Goal: Navigation & Orientation: Understand site structure

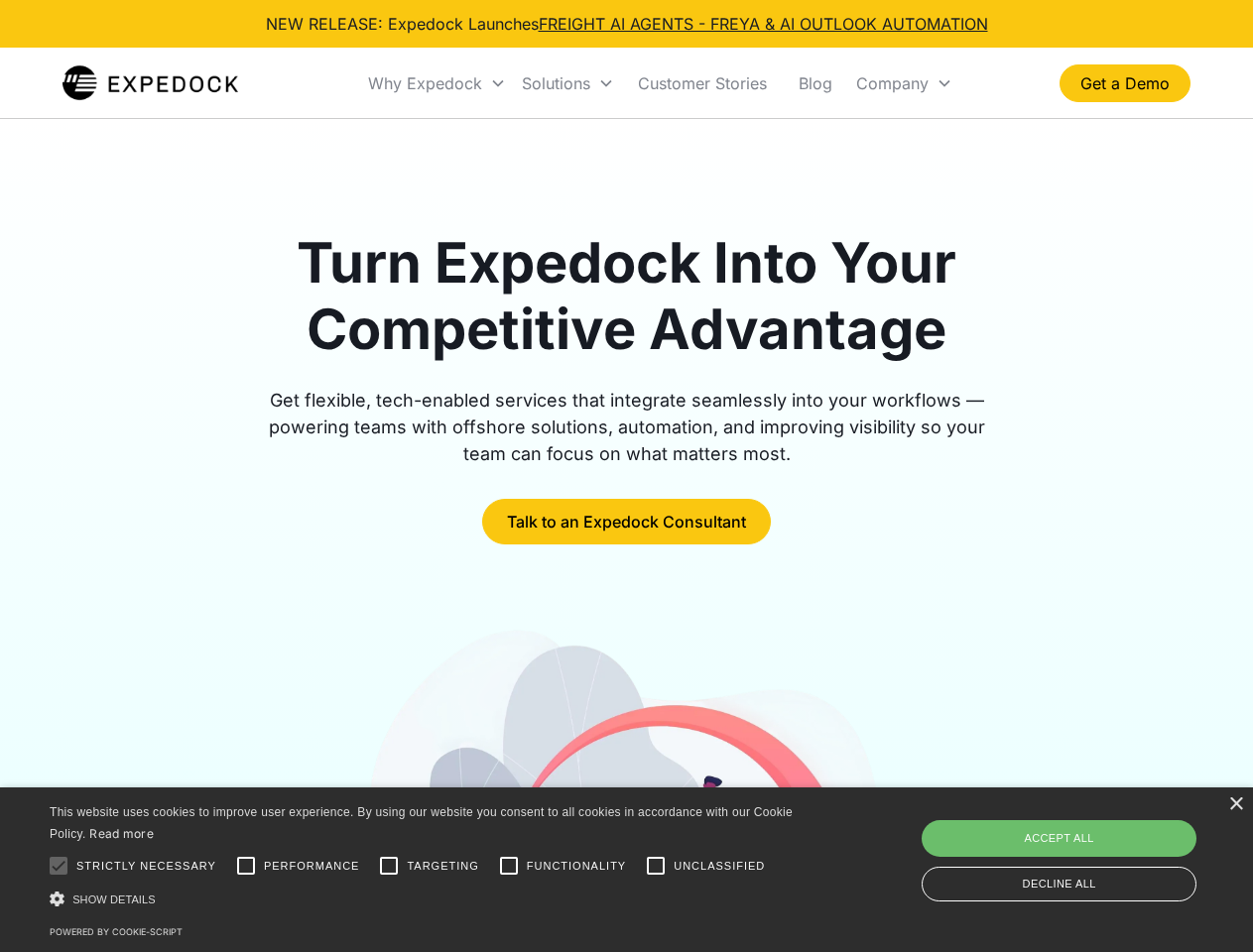
click at [438, 83] on div "Why Expedock" at bounding box center [425, 83] width 114 height 20
click at [567, 83] on div "Solutions" at bounding box center [556, 83] width 69 height 20
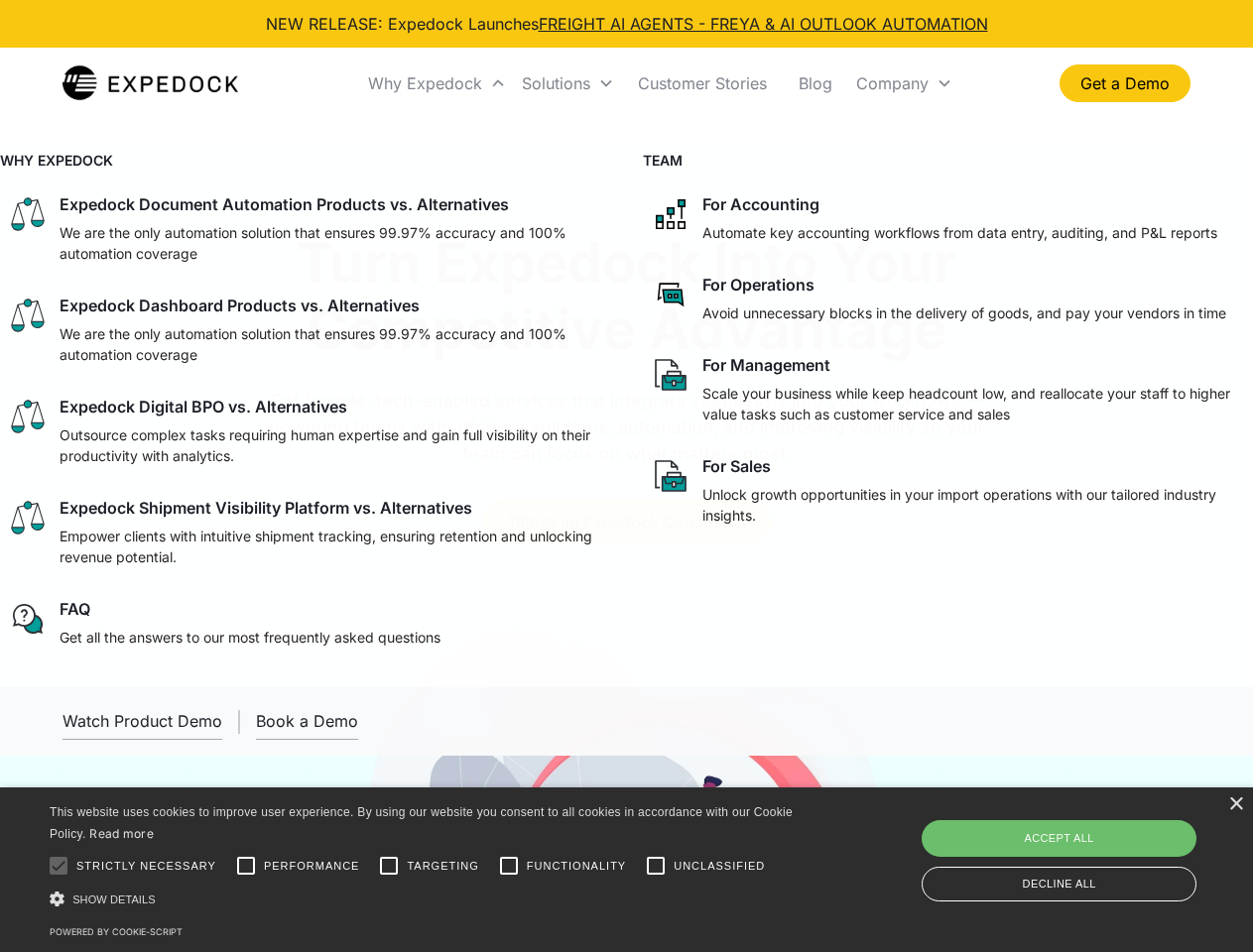
click at [904, 83] on div "Company" at bounding box center [892, 83] width 72 height 20
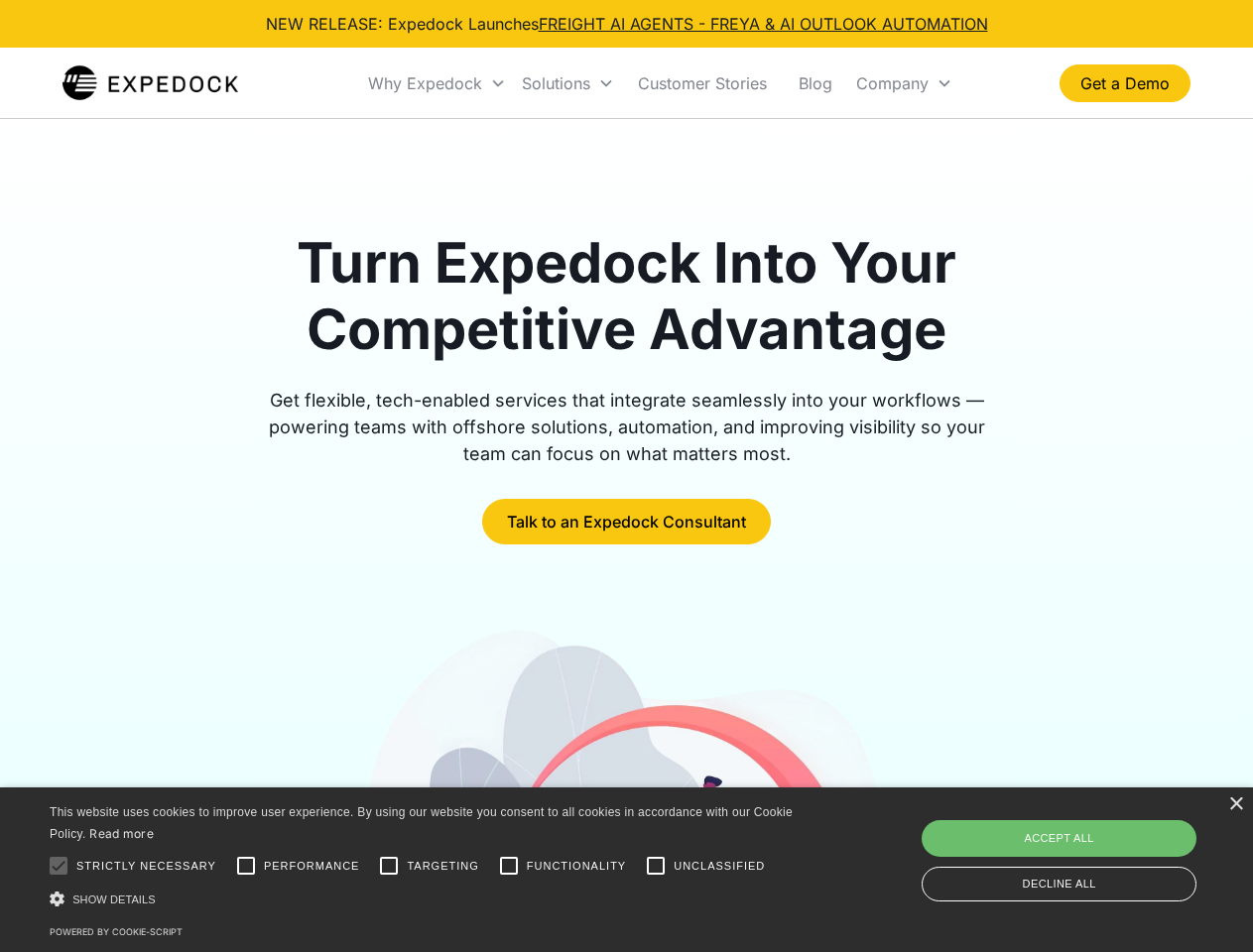
click at [59, 866] on div at bounding box center [59, 866] width 40 height 40
click at [246, 866] on input "Performance" at bounding box center [246, 866] width 40 height 40
checkbox input "true"
click at [389, 866] on input "Targeting" at bounding box center [389, 866] width 40 height 40
checkbox input "true"
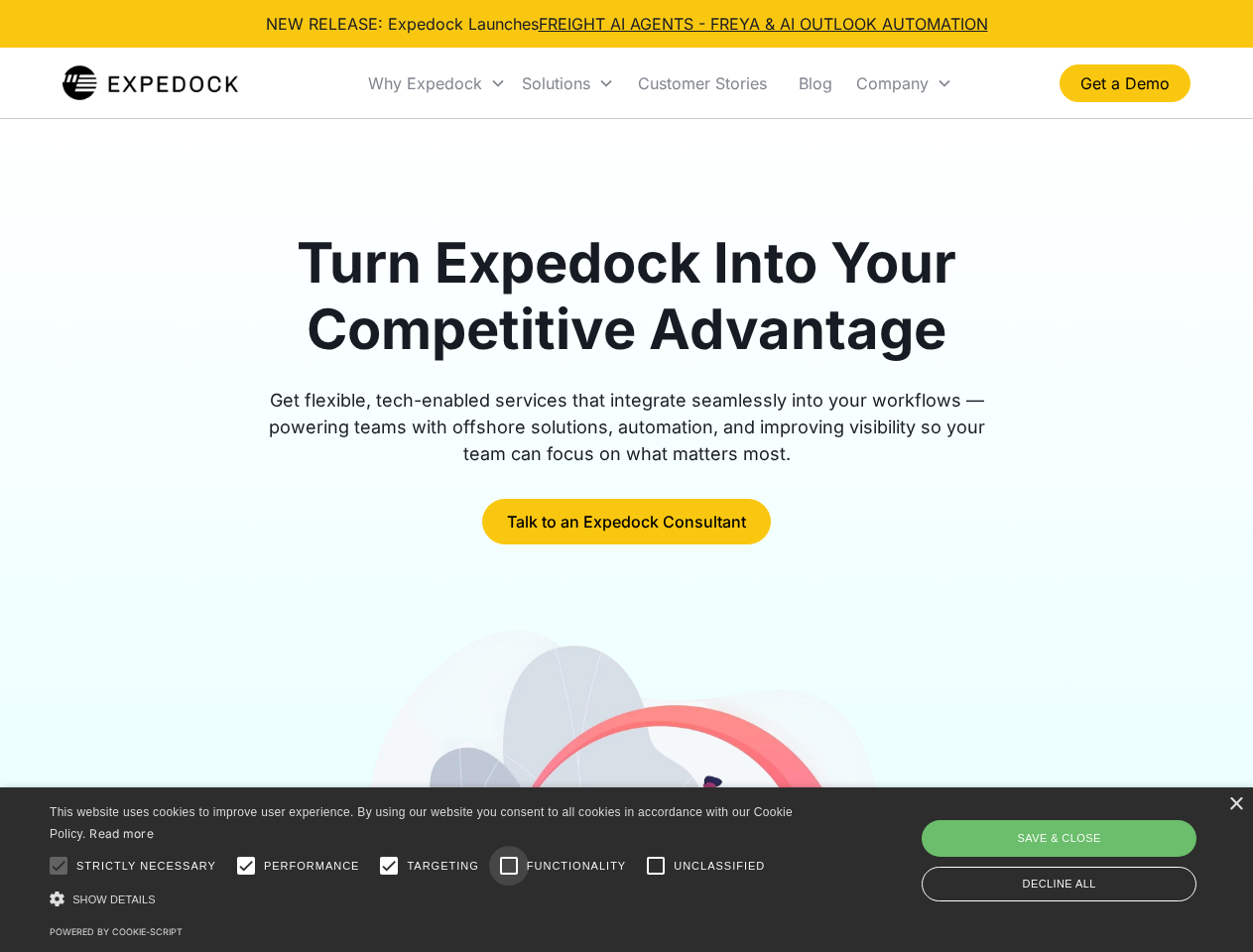
click at [509, 866] on input "Functionality" at bounding box center [509, 866] width 40 height 40
checkbox input "true"
click at [655, 866] on input "Unclassified" at bounding box center [655, 866] width 40 height 40
checkbox input "true"
click at [425, 898] on div "Show details Hide details" at bounding box center [424, 898] width 750 height 21
